Goal: Browse casually: Explore the website without a specific task or goal

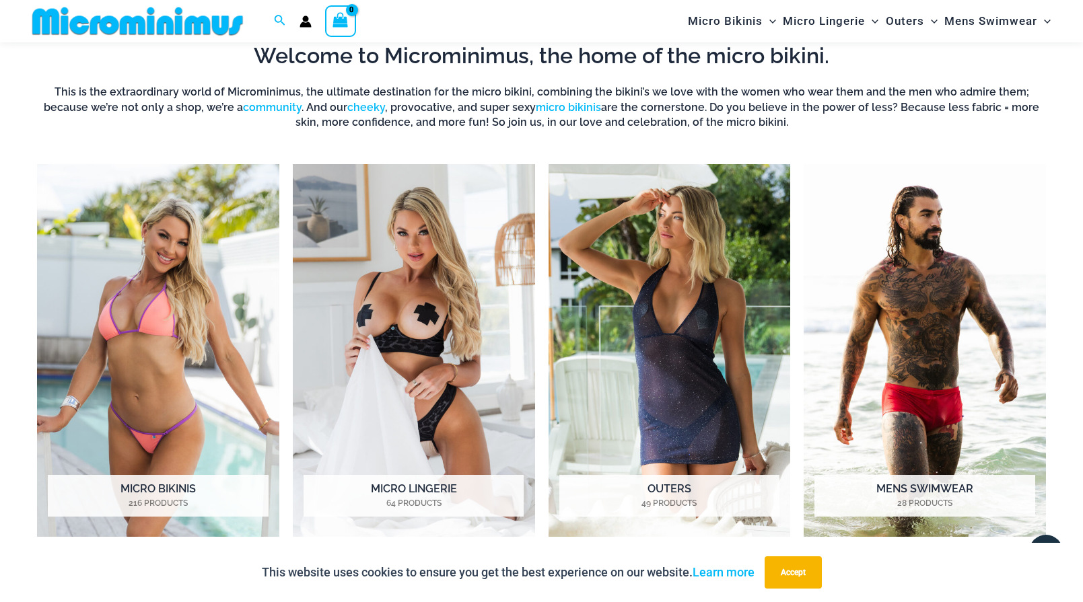
scroll to position [984, 0]
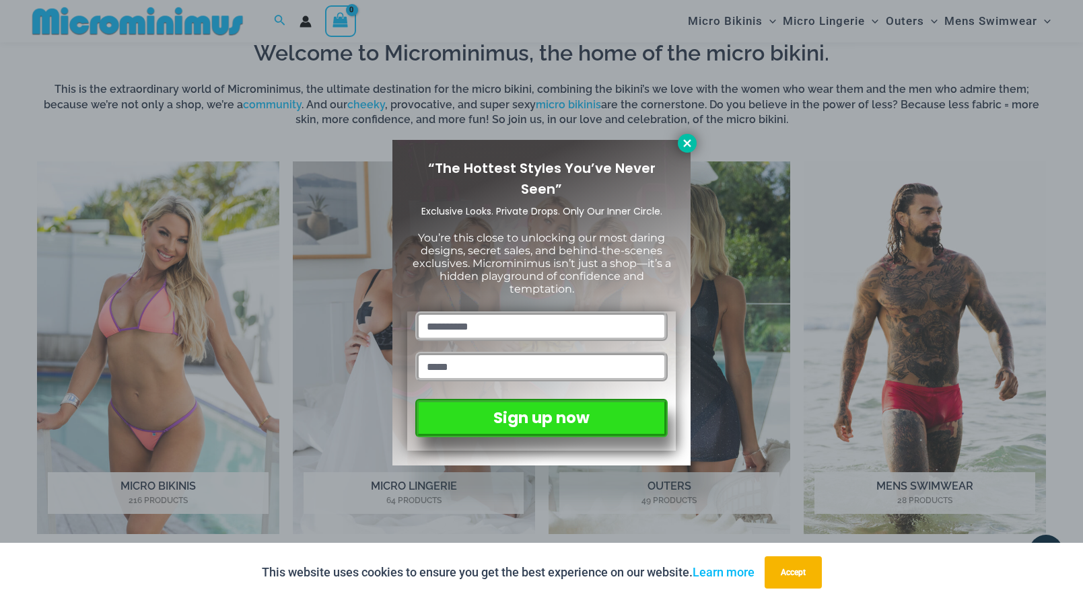
click at [686, 141] on icon at bounding box center [686, 142] width 7 height 7
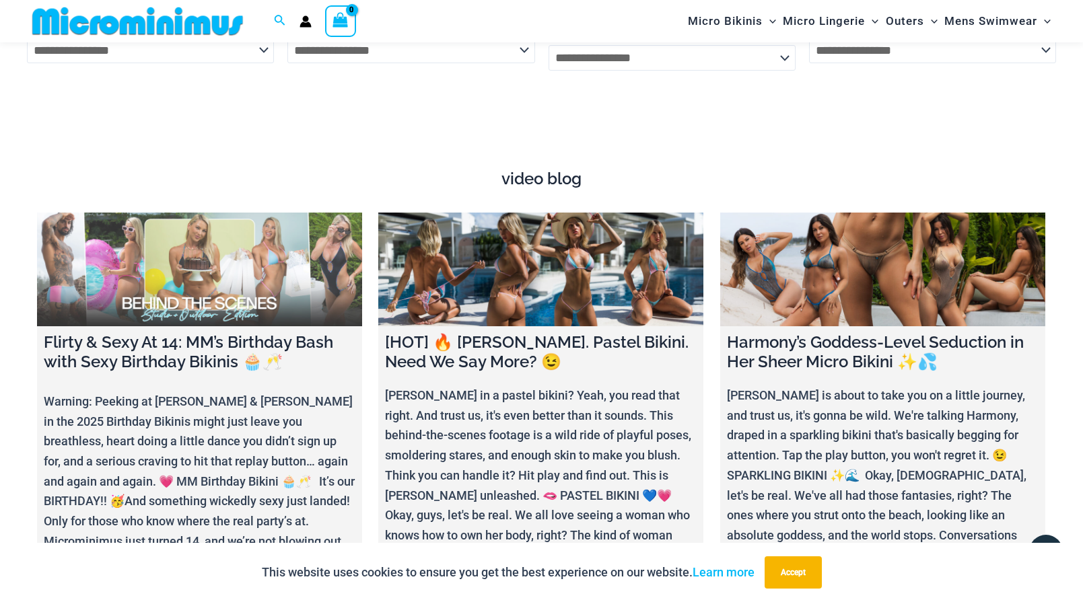
scroll to position [4813, 0]
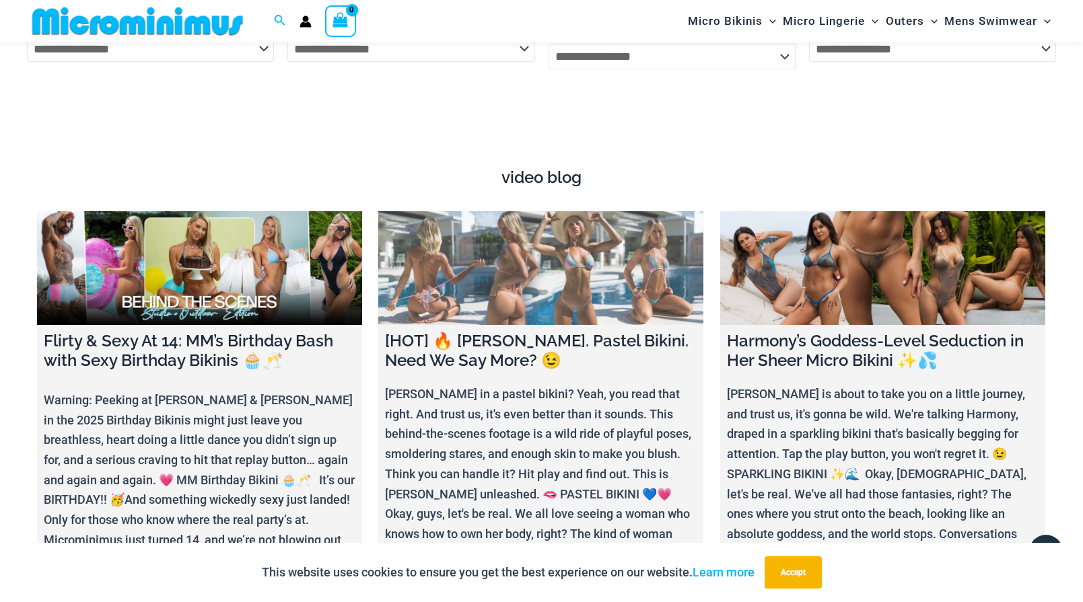
click at [489, 277] on link at bounding box center [540, 268] width 325 height 114
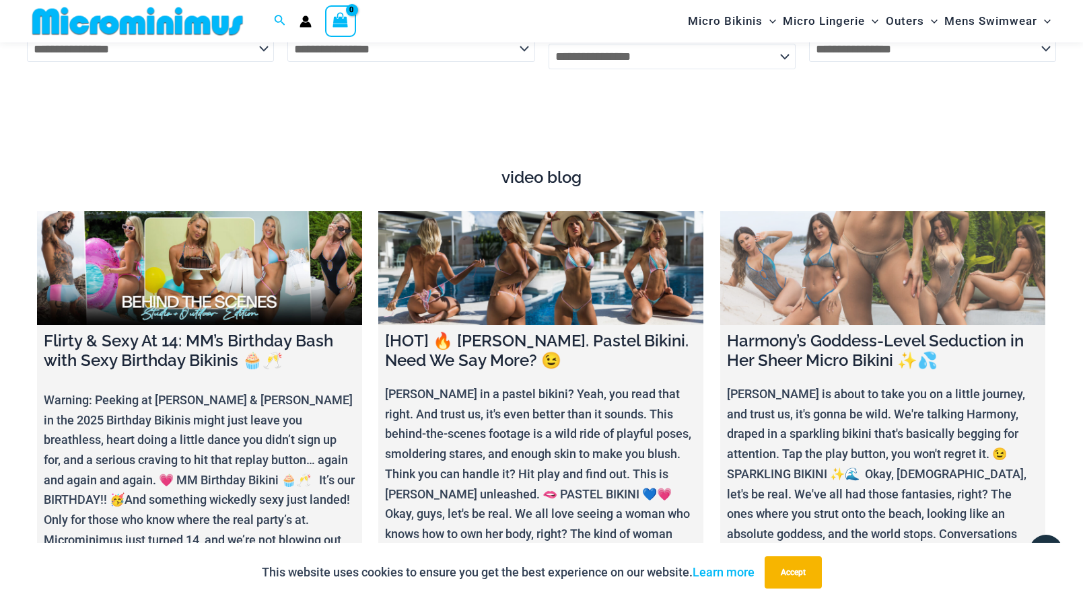
click at [797, 334] on h4 "Harmony’s Goddess-Level Seduction in Her Sheer Micro Bikini ✨💦" at bounding box center [883, 351] width 312 height 39
click at [814, 255] on link at bounding box center [882, 268] width 325 height 114
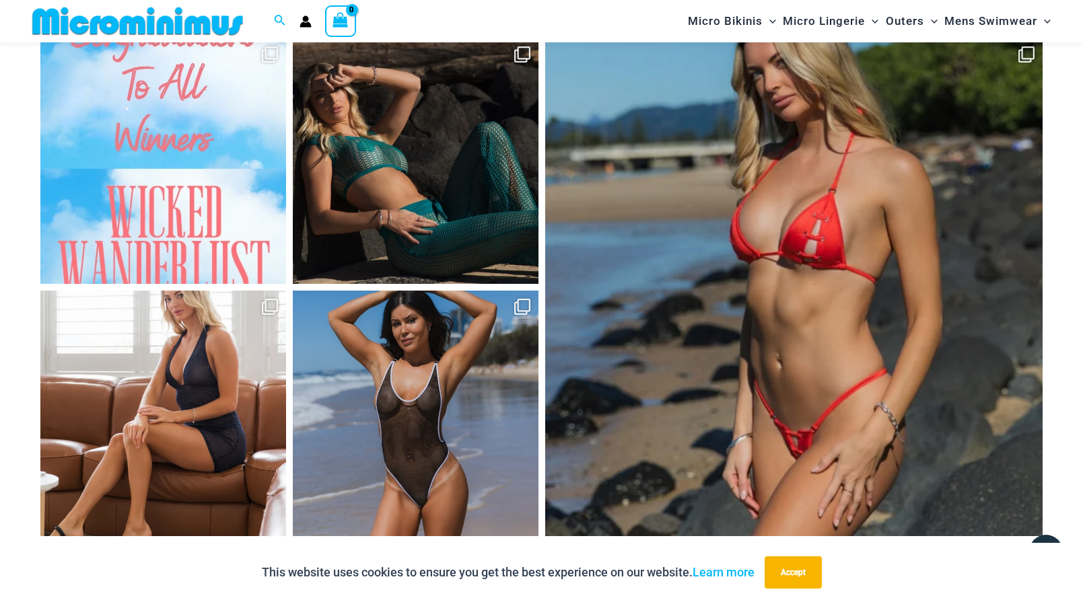
scroll to position [6023, 0]
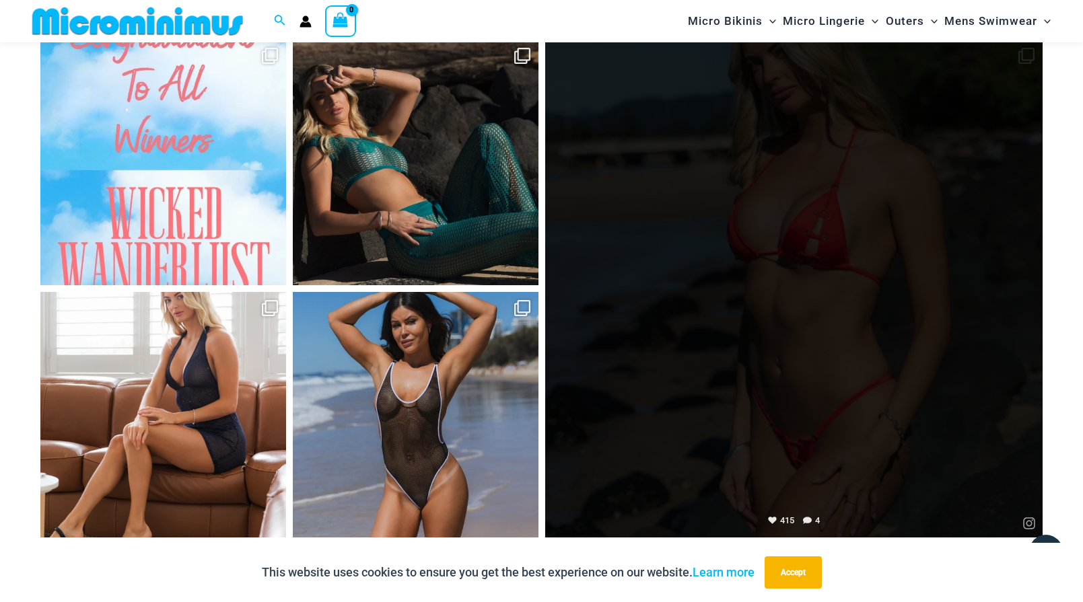
click at [689, 329] on link "Open" at bounding box center [794, 289] width 498 height 498
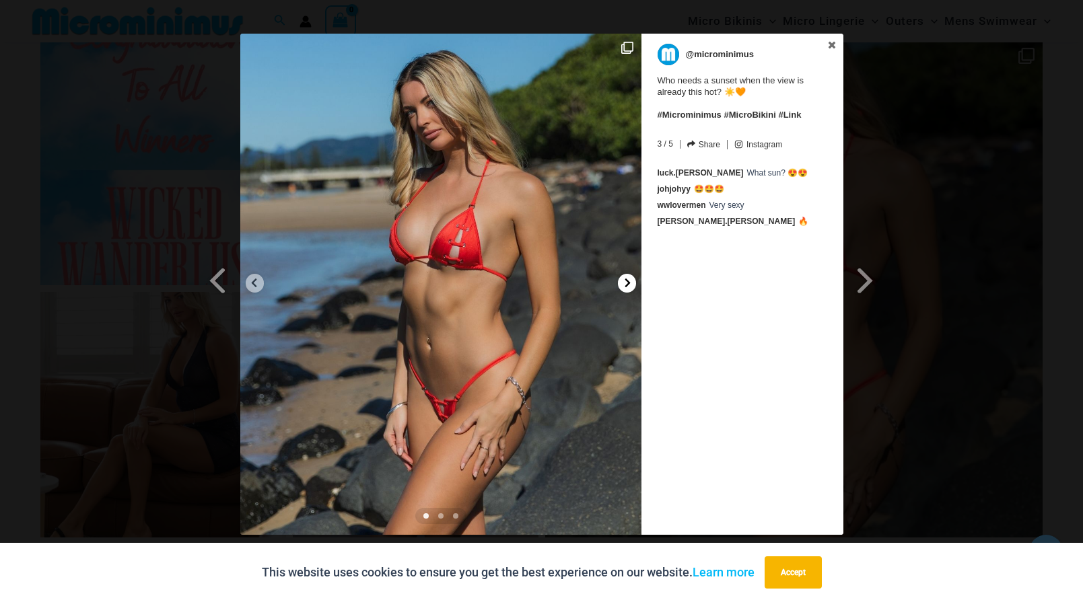
click at [628, 283] on icon at bounding box center [627, 283] width 5 height 9
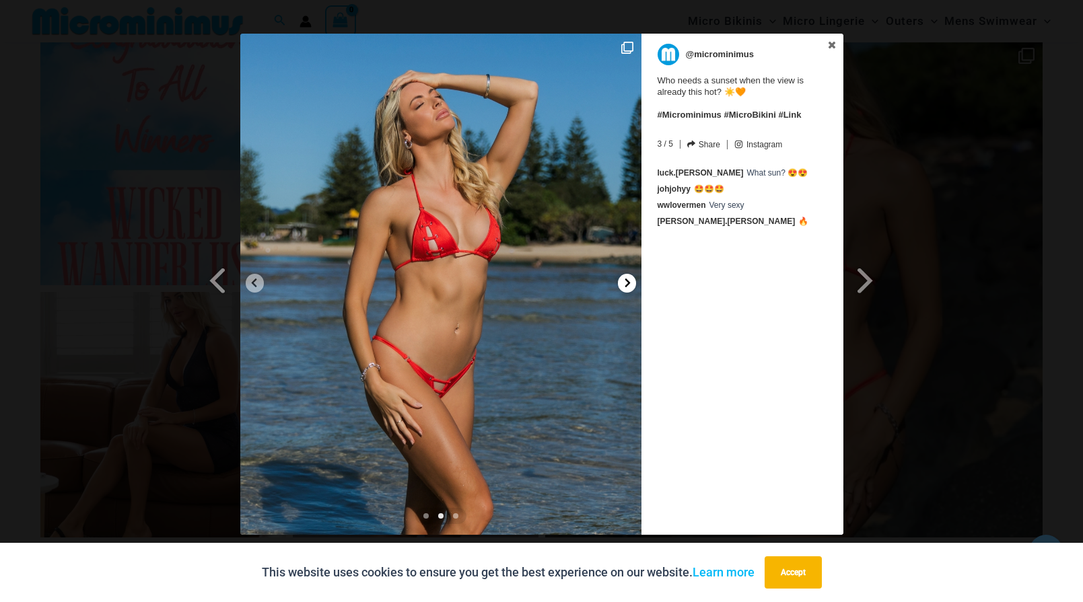
click at [628, 283] on icon at bounding box center [627, 283] width 5 height 9
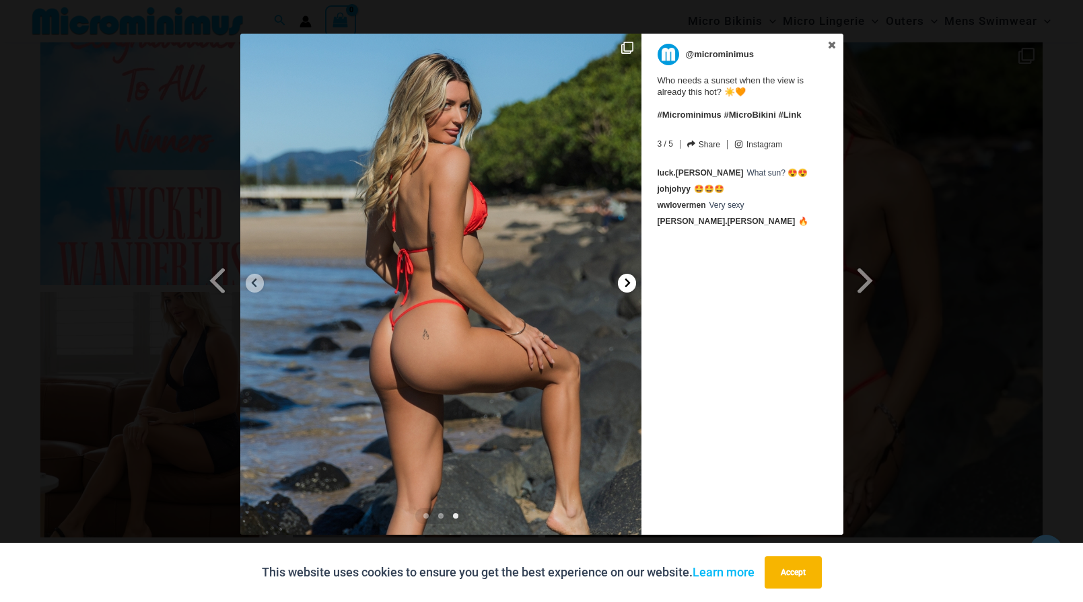
click at [628, 283] on icon at bounding box center [627, 283] width 5 height 9
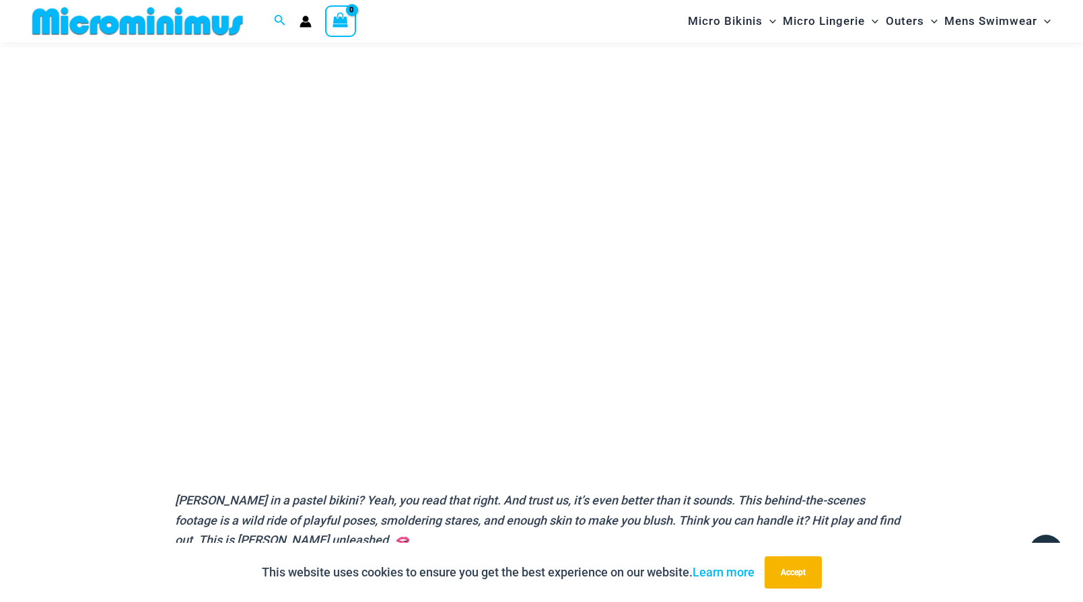
scroll to position [135, 0]
